Goal: Check status: Check status

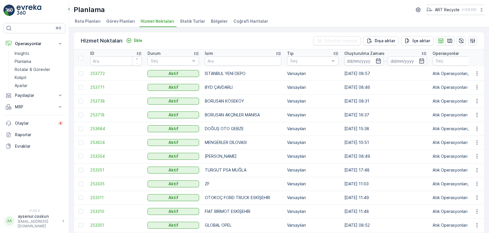
click at [24, 6] on img at bounding box center [29, 10] width 25 height 11
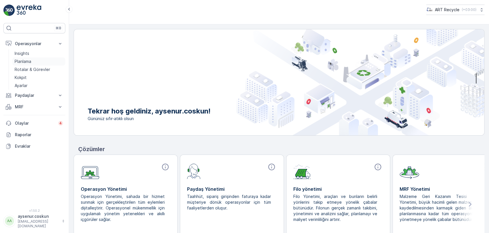
click at [39, 61] on link "Planlama" at bounding box center [38, 61] width 53 height 8
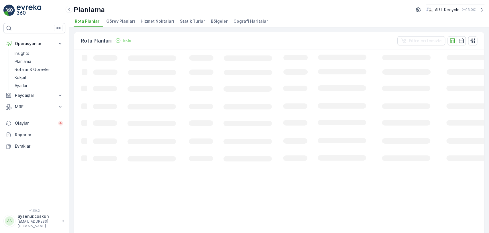
click at [161, 19] on span "Hizmet Noktaları" at bounding box center [158, 21] width 34 height 6
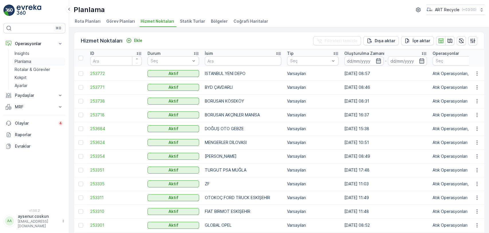
click at [37, 61] on link "Planlama" at bounding box center [38, 61] width 53 height 8
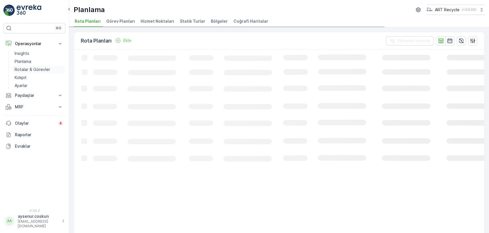
click at [26, 68] on p "Rotalar & Görevler" at bounding box center [33, 70] width 36 height 6
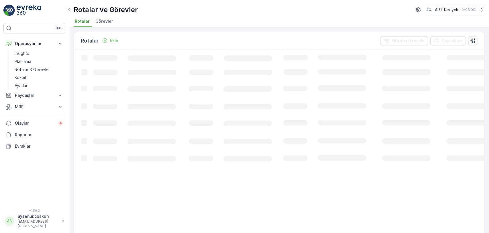
click at [111, 23] on li "Görevler" at bounding box center [104, 22] width 21 height 10
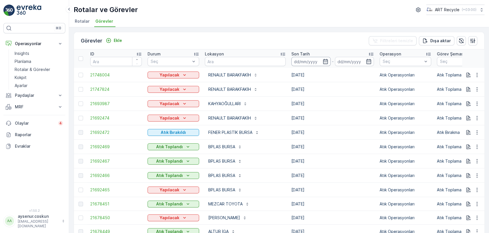
drag, startPoint x: 309, startPoint y: 60, endPoint x: 310, endPoint y: 63, distance: 2.9
click at [310, 63] on input at bounding box center [311, 61] width 39 height 9
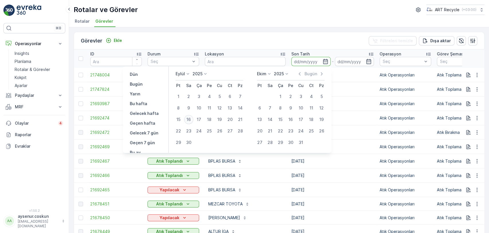
click at [192, 120] on div "16" at bounding box center [188, 119] width 9 height 9
type input "[DATE]"
click at [192, 120] on div "16" at bounding box center [188, 119] width 9 height 9
type input "[DATE]"
